Goal: Find contact information: Find contact information

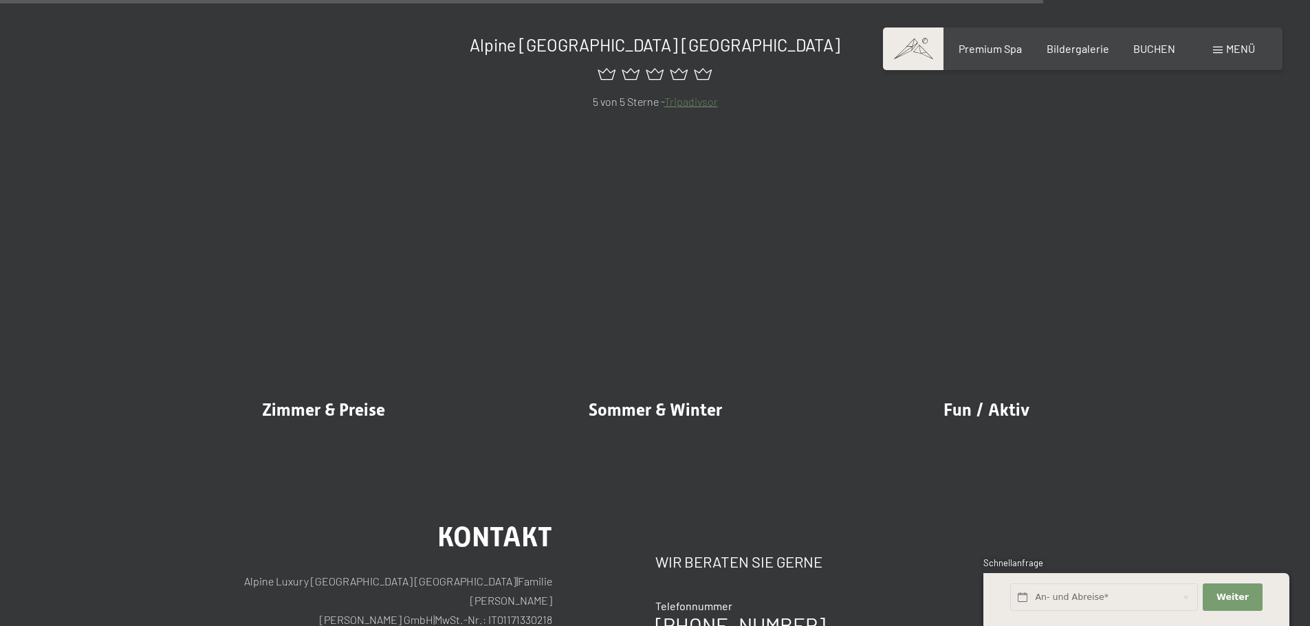
scroll to position [6944, 0]
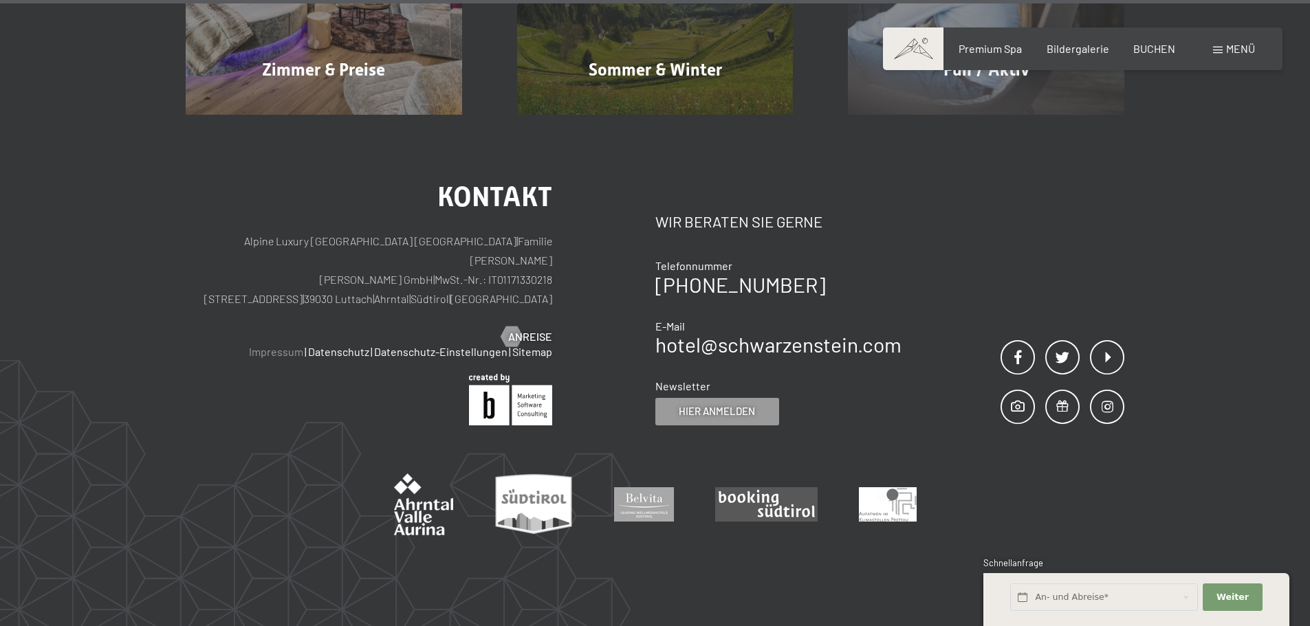
click at [298, 345] on link "Impressum" at bounding box center [276, 351] width 54 height 13
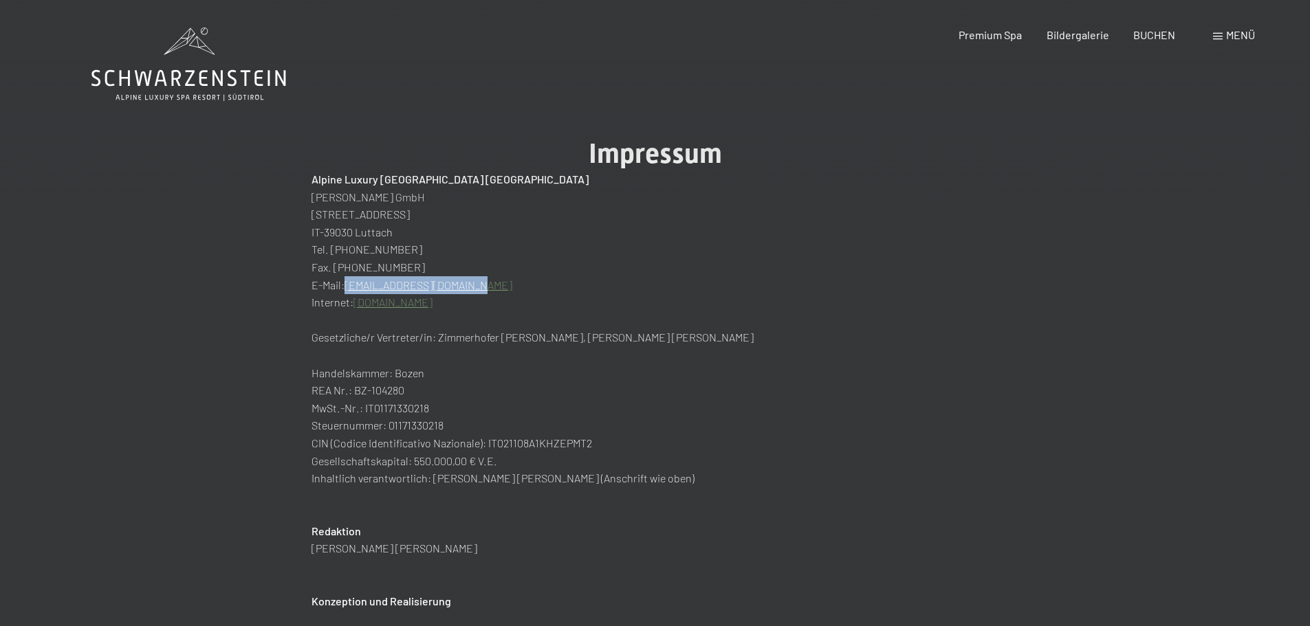
drag, startPoint x: 491, startPoint y: 284, endPoint x: 347, endPoint y: 290, distance: 144.5
click at [347, 290] on p "E-Mail: [EMAIL_ADDRESS][DOMAIN_NAME]" at bounding box center [656, 285] width 688 height 18
copy link "[EMAIL_ADDRESS][DOMAIN_NAME]"
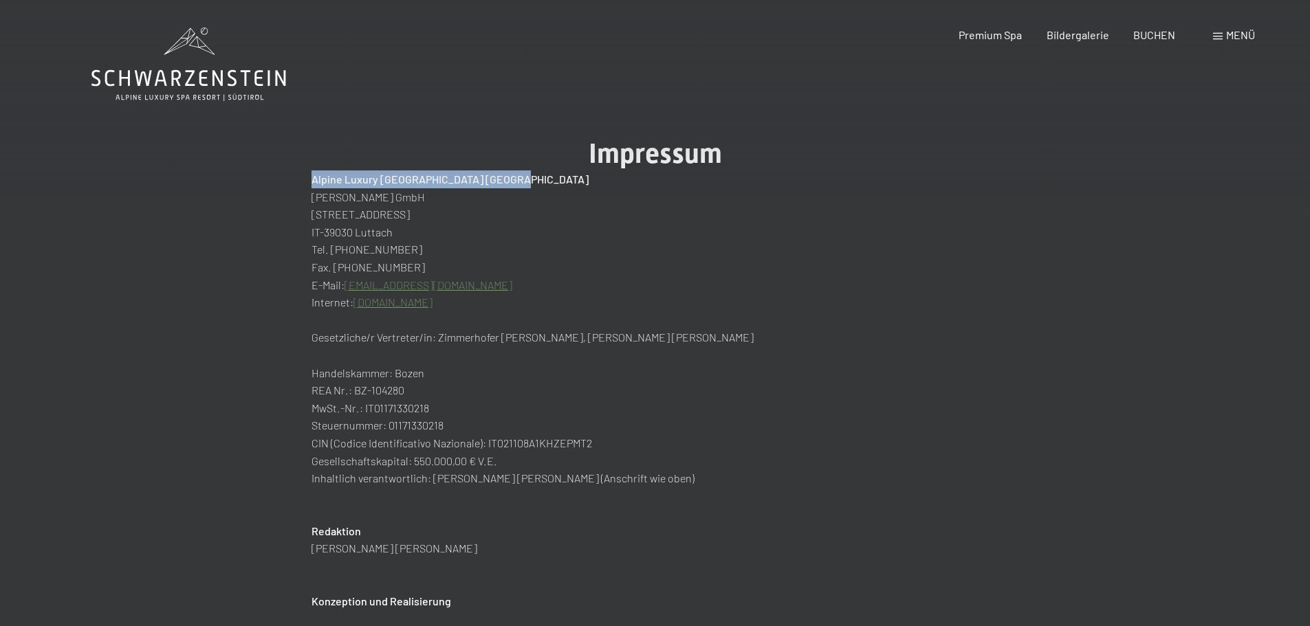
drag, startPoint x: 533, startPoint y: 182, endPoint x: 290, endPoint y: 182, distance: 243.4
copy h2 "Alpine Luxury [GEOGRAPHIC_DATA] [GEOGRAPHIC_DATA]"
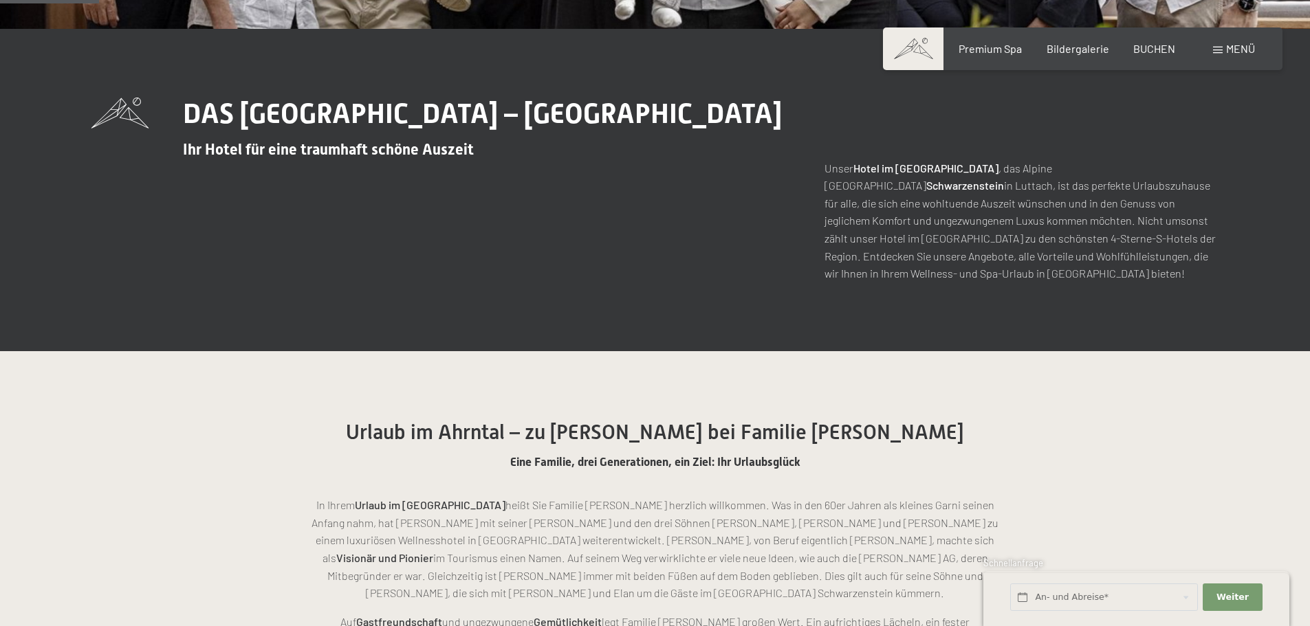
scroll to position [481, 0]
